Goal: Register for event/course

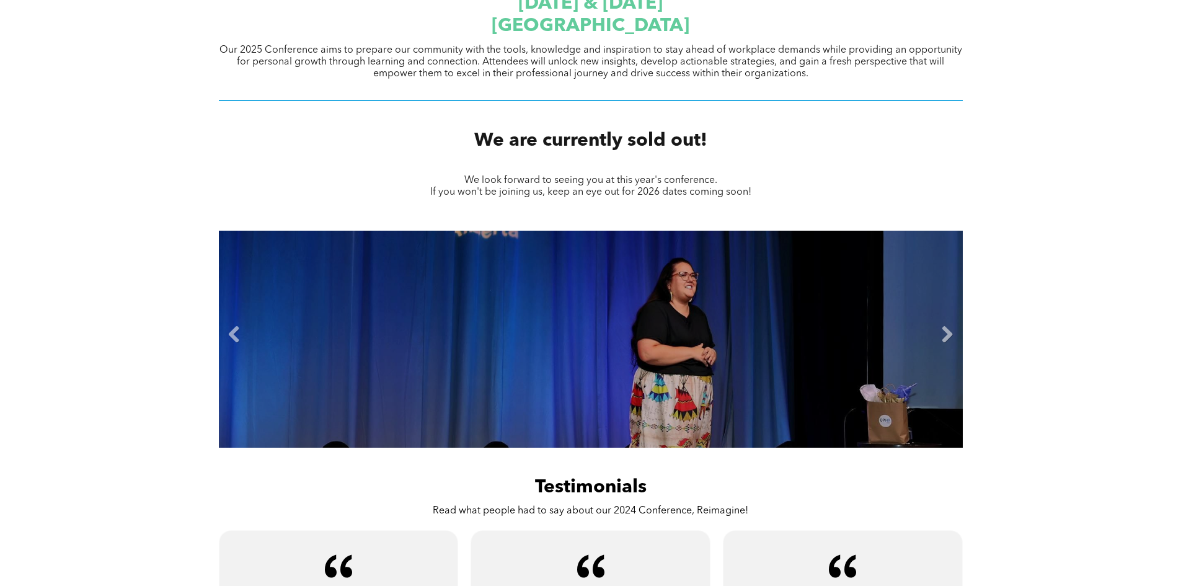
scroll to position [62, 0]
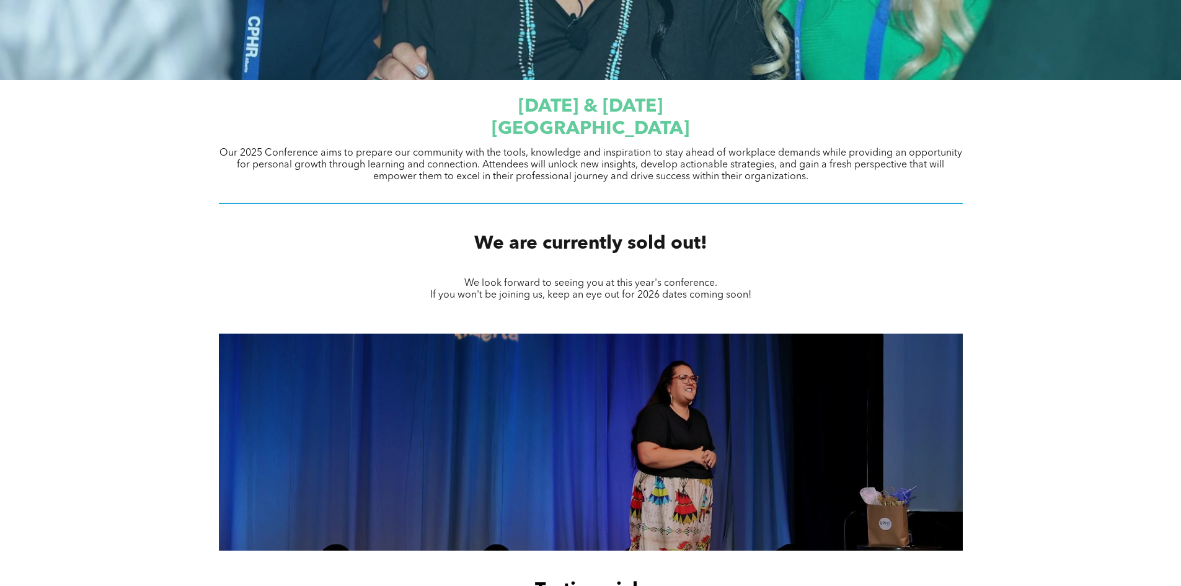
scroll to position [343, 0]
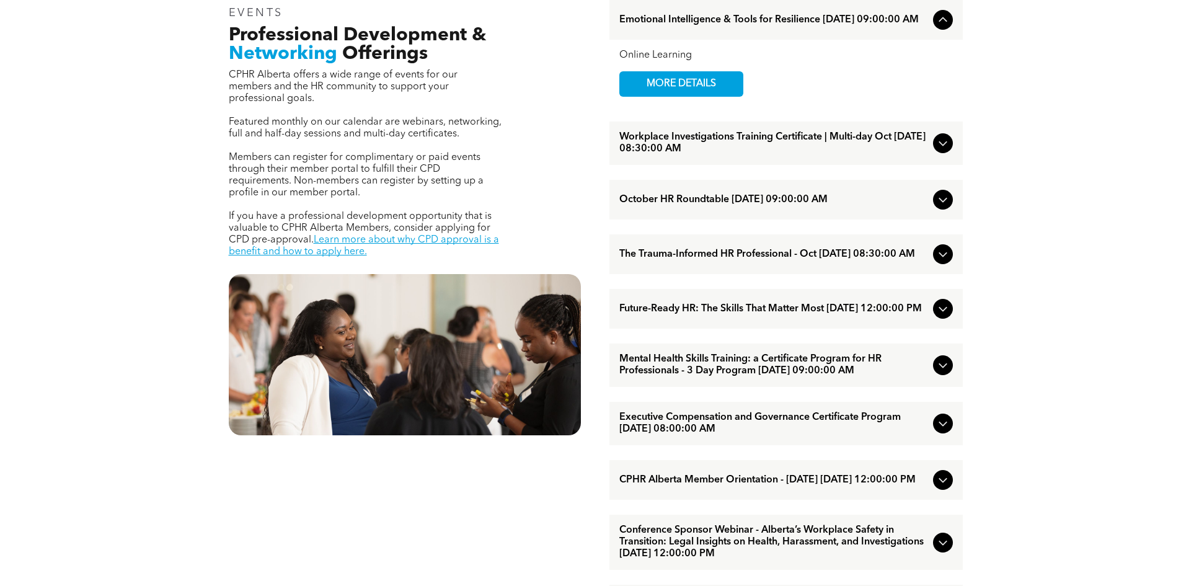
scroll to position [496, 0]
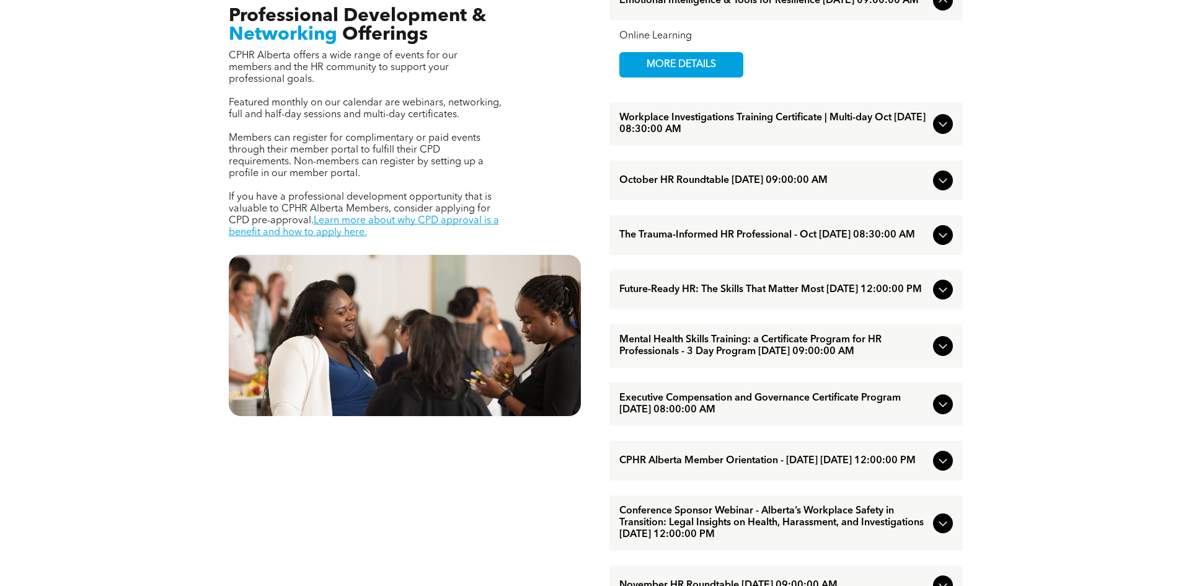
click at [956, 127] on div "Workplace Investigations Training Certificate | Multi-day Oct October/07/2025 0…" at bounding box center [785, 123] width 353 height 43
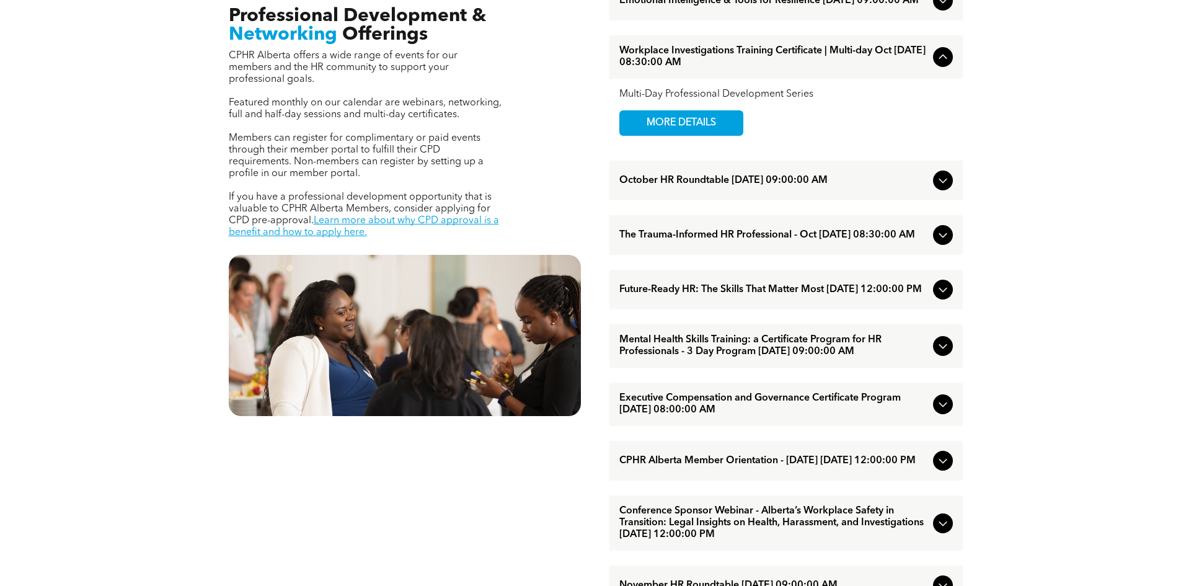
click at [945, 58] on icon at bounding box center [942, 57] width 15 height 15
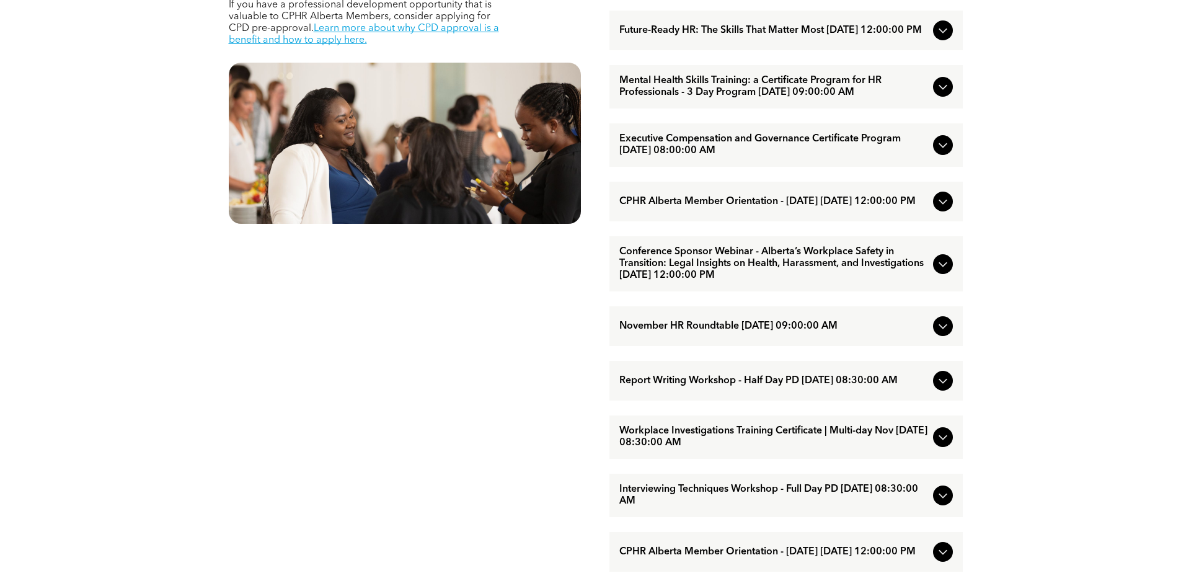
scroll to position [538, 0]
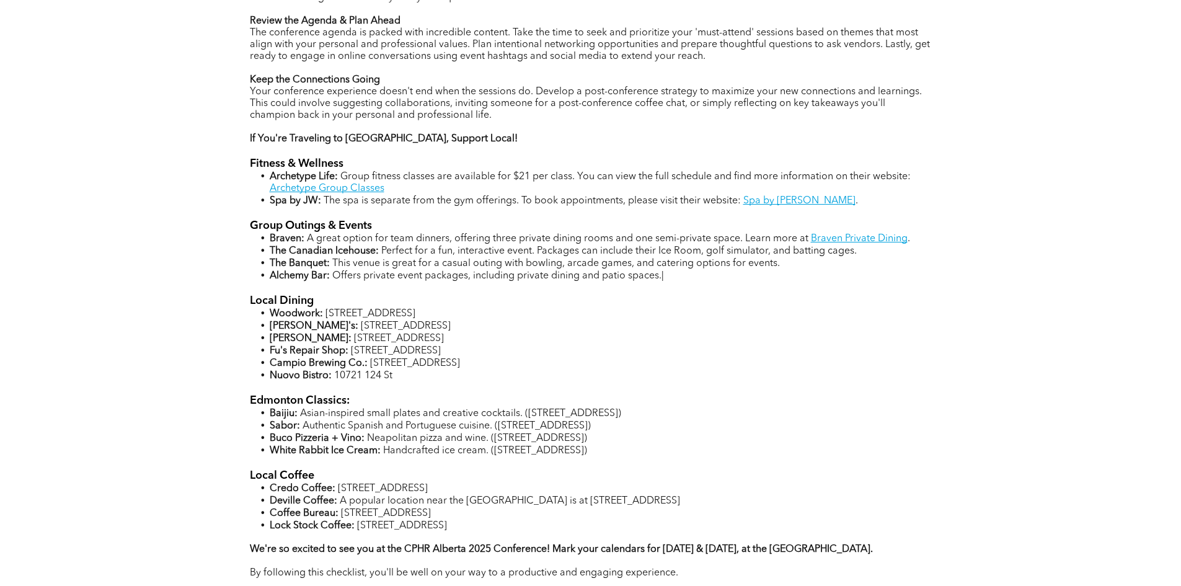
scroll to position [1178, 0]
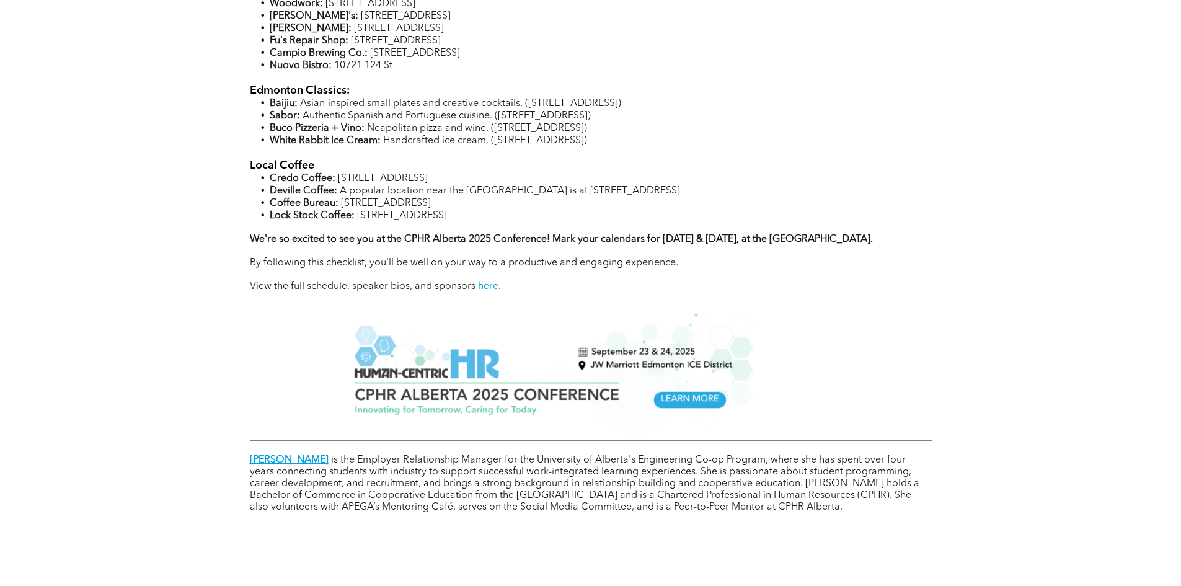
click at [678, 400] on img at bounding box center [548, 374] width 410 height 120
